Goal: Information Seeking & Learning: Learn about a topic

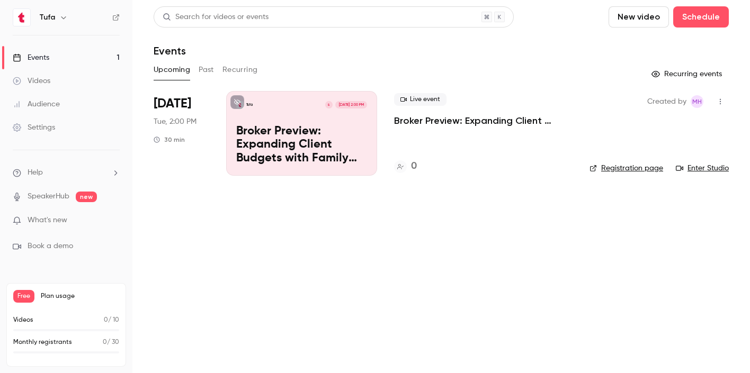
click at [94, 58] on link "Events 1" at bounding box center [66, 57] width 132 height 23
click at [279, 136] on p "Broker Preview: Expanding Client Budgets with Family Co-Investments" at bounding box center [301, 145] width 131 height 41
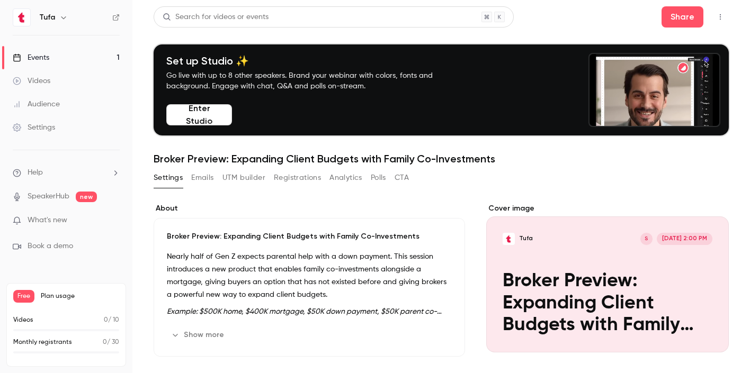
click at [301, 175] on button "Registrations" at bounding box center [297, 177] width 47 height 17
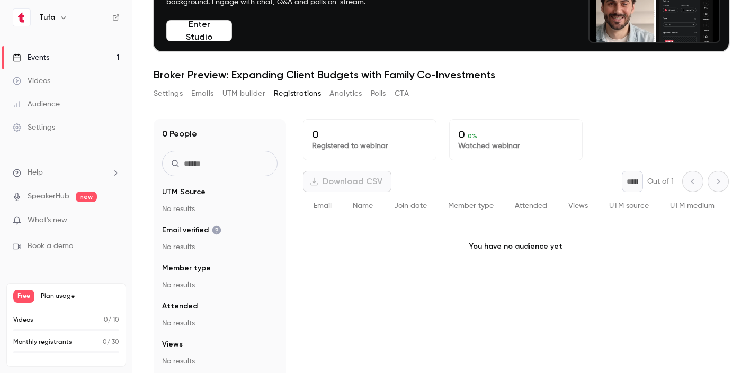
scroll to position [101, 0]
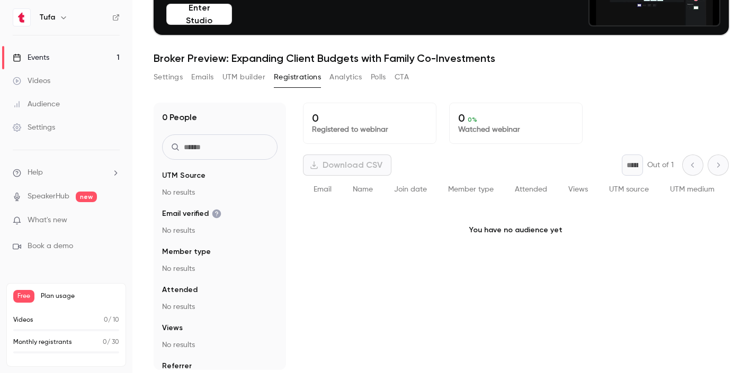
click at [94, 225] on p "What's new" at bounding box center [58, 220] width 90 height 11
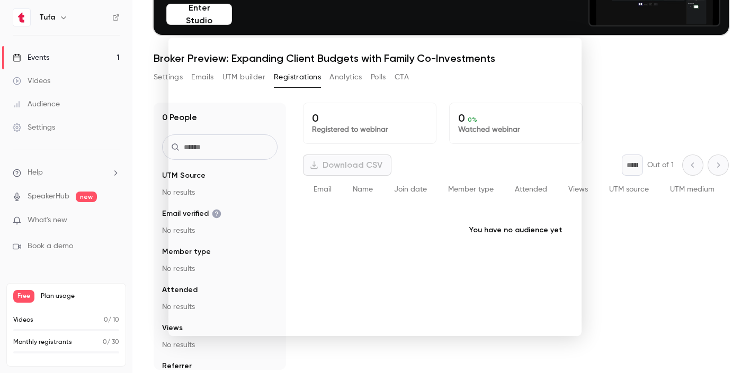
click at [641, 73] on div at bounding box center [375, 186] width 750 height 373
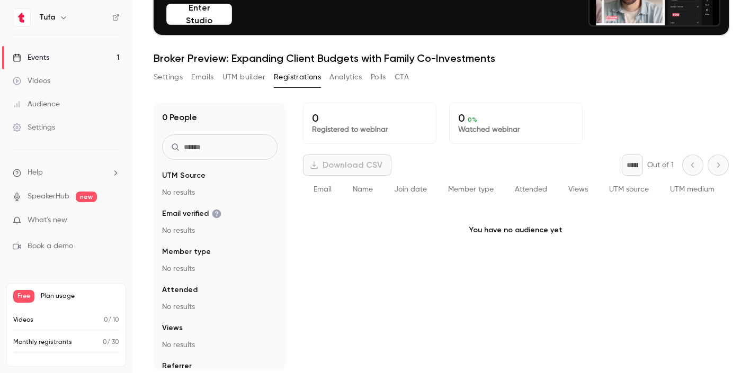
click at [195, 214] on span "Email verified" at bounding box center [191, 214] width 59 height 11
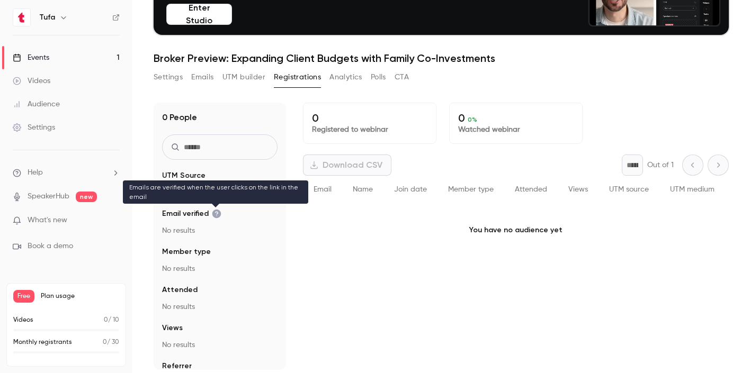
click at [215, 216] on icon "facet-groups" at bounding box center [216, 214] width 9 height 9
